Goal: Task Accomplishment & Management: Complete application form

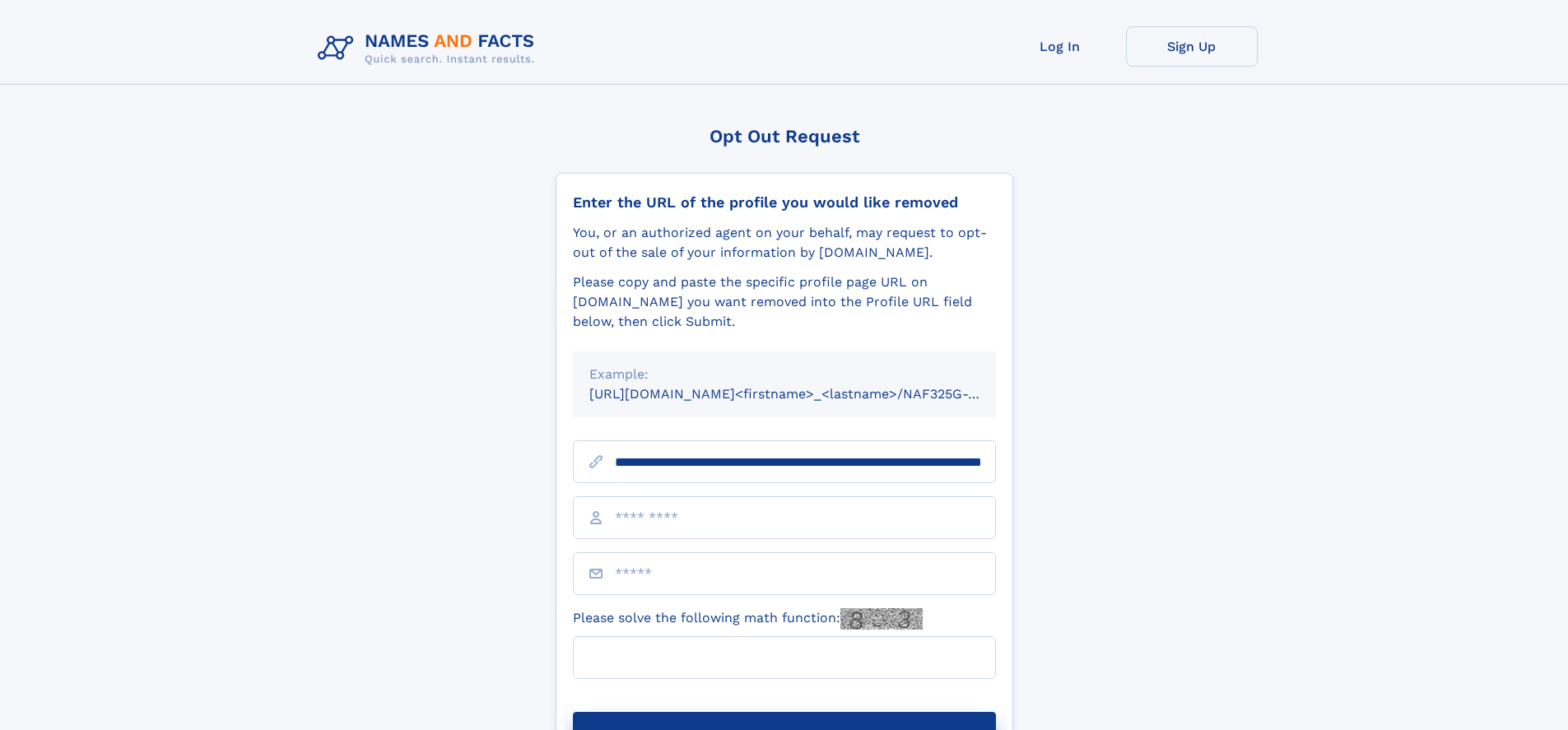
scroll to position [0, 174]
type input "**********"
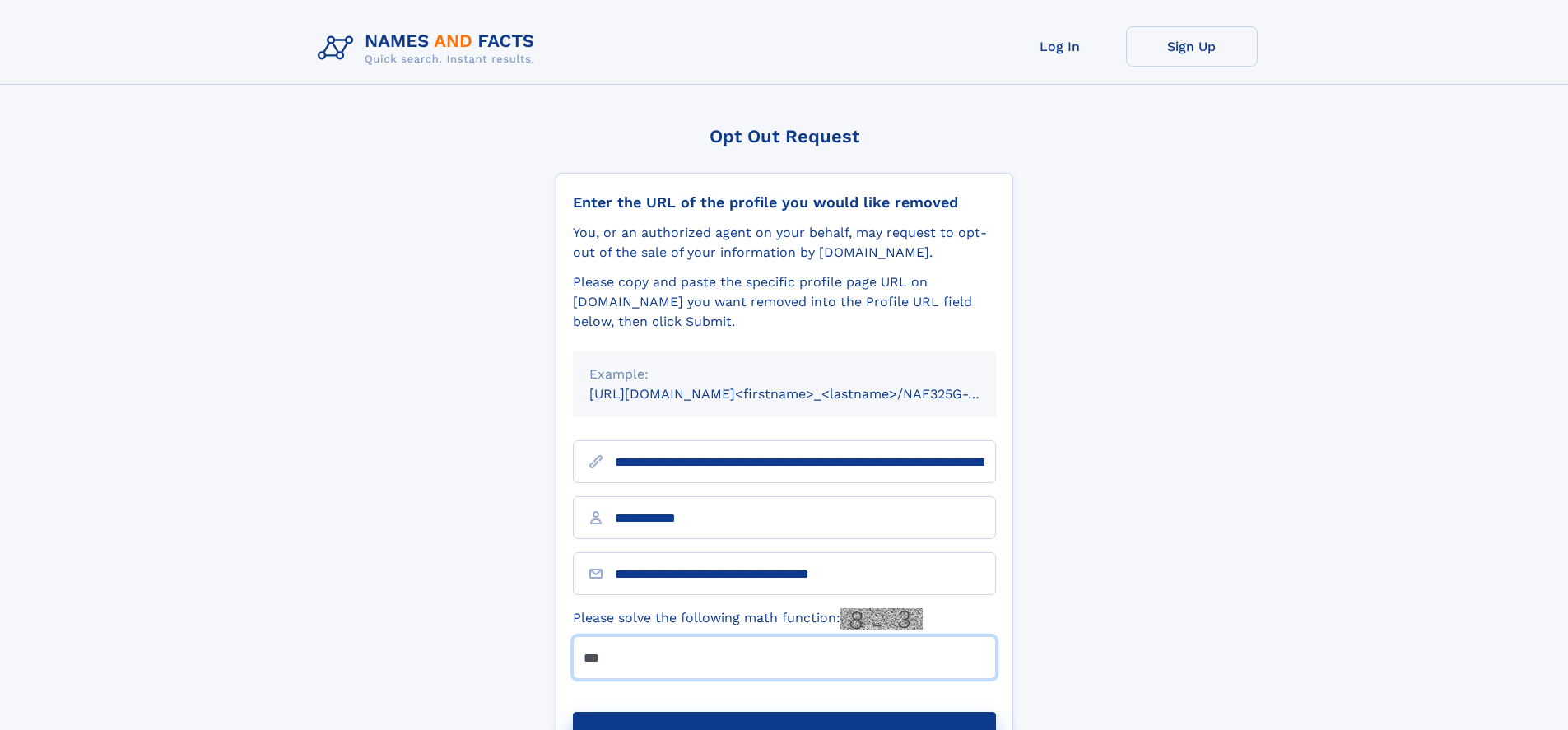
type input "***"
click at [784, 712] on button "Submit Opt Out Request" at bounding box center [784, 738] width 423 height 53
